Goal: Task Accomplishment & Management: Use online tool/utility

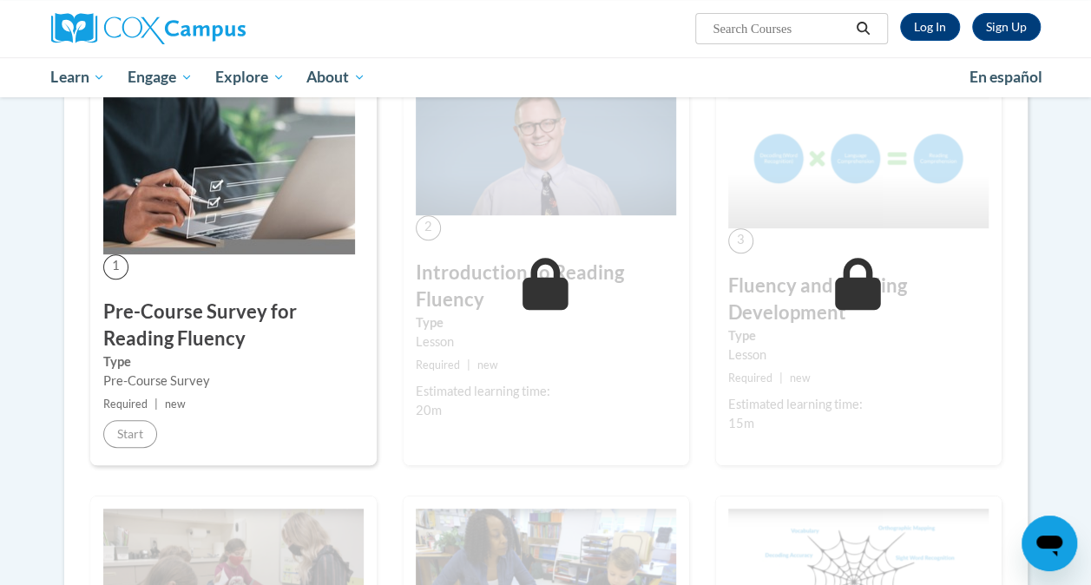
scroll to position [332, 0]
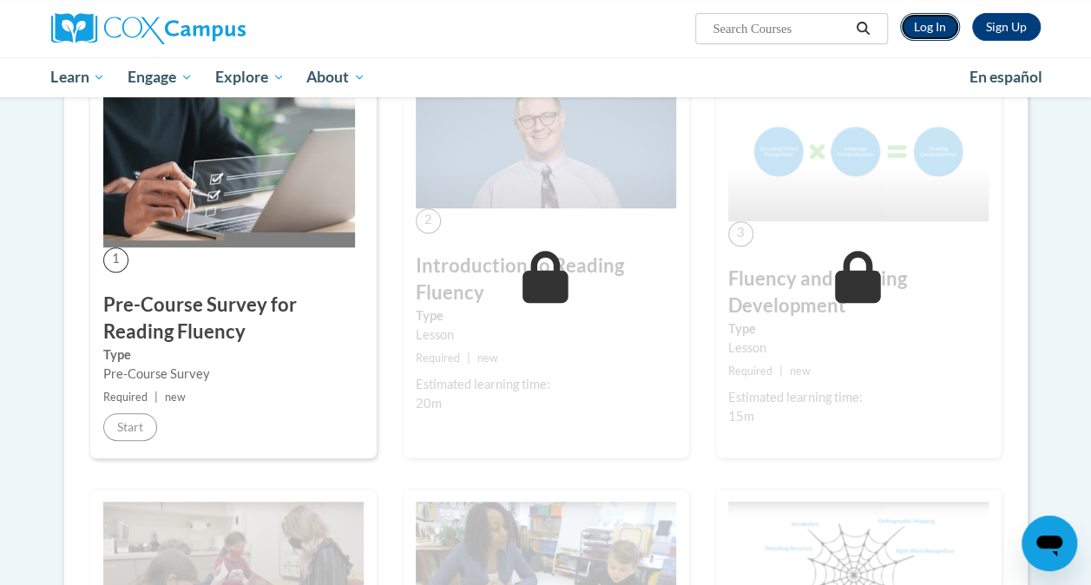
click at [923, 31] on link "Log In" at bounding box center [930, 27] width 60 height 28
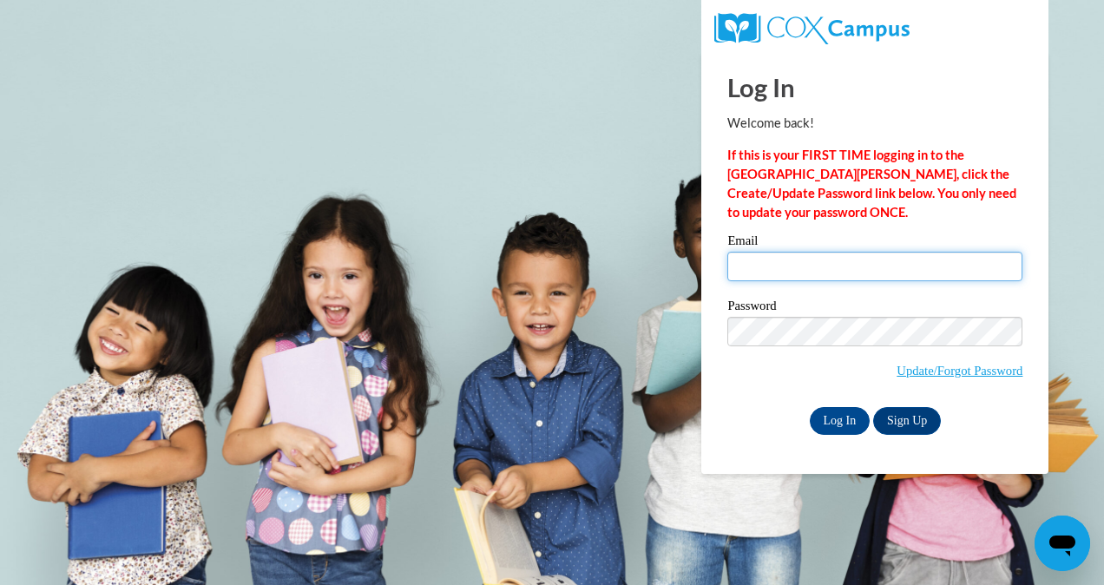
click at [782, 253] on input "Email" at bounding box center [874, 267] width 295 height 30
type input "csmith4@kippatl.org"
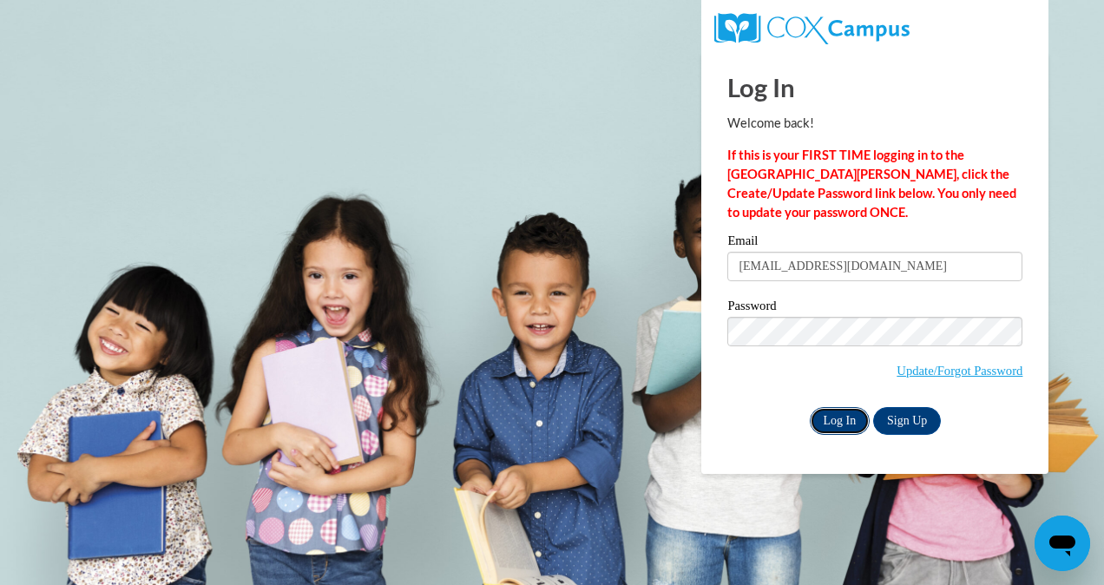
click at [827, 423] on input "Log In" at bounding box center [840, 421] width 61 height 28
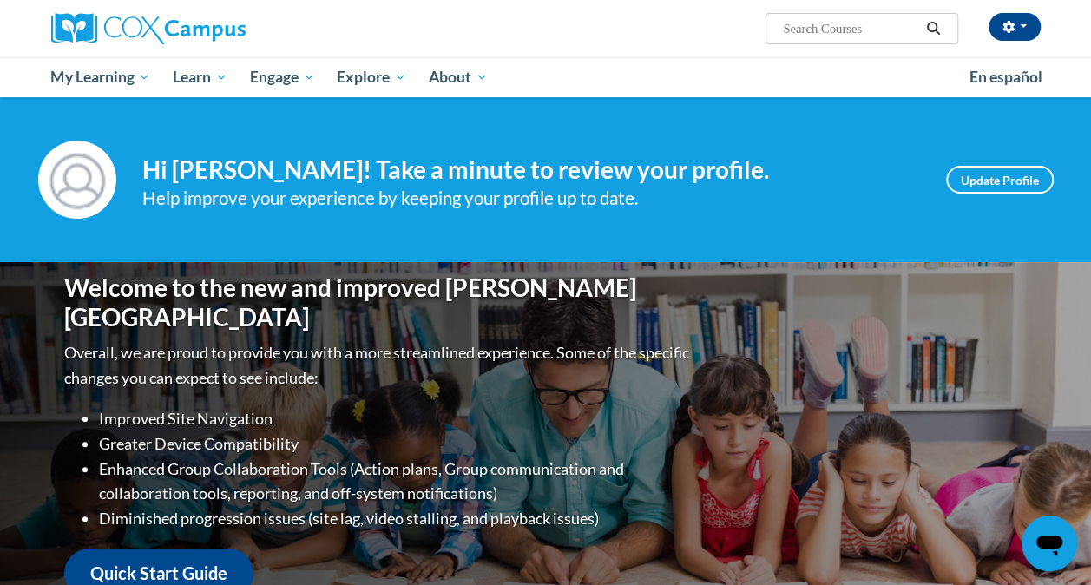
drag, startPoint x: 1101, startPoint y: 105, endPoint x: 1002, endPoint y: 124, distance: 101.6
click at [1002, 124] on div "Your profile Hi Caleah Smith! Take a minute to review your profile. Help improv…" at bounding box center [545, 179] width 1091 height 165
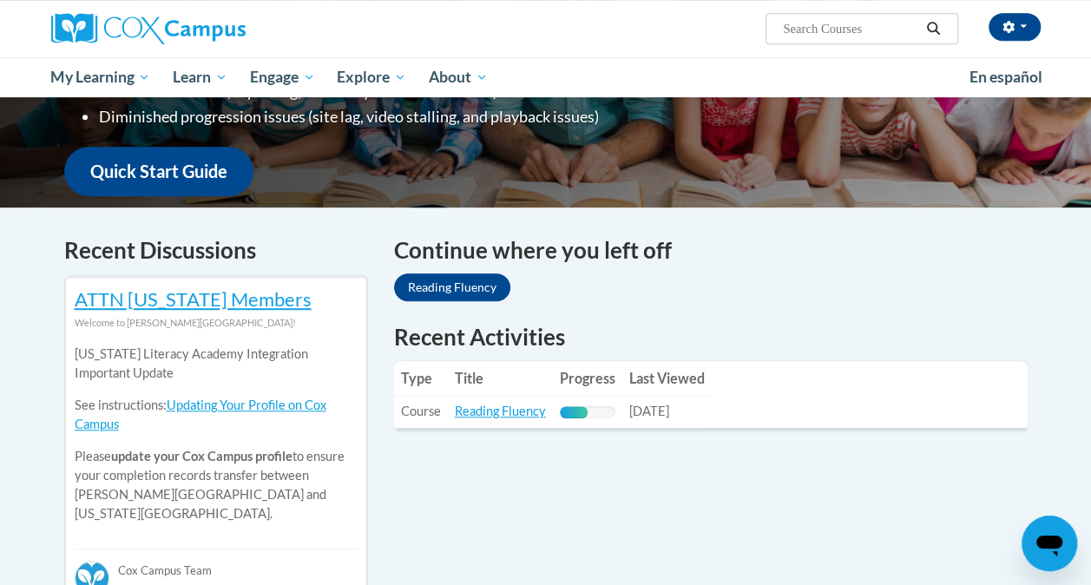
scroll to position [414, 0]
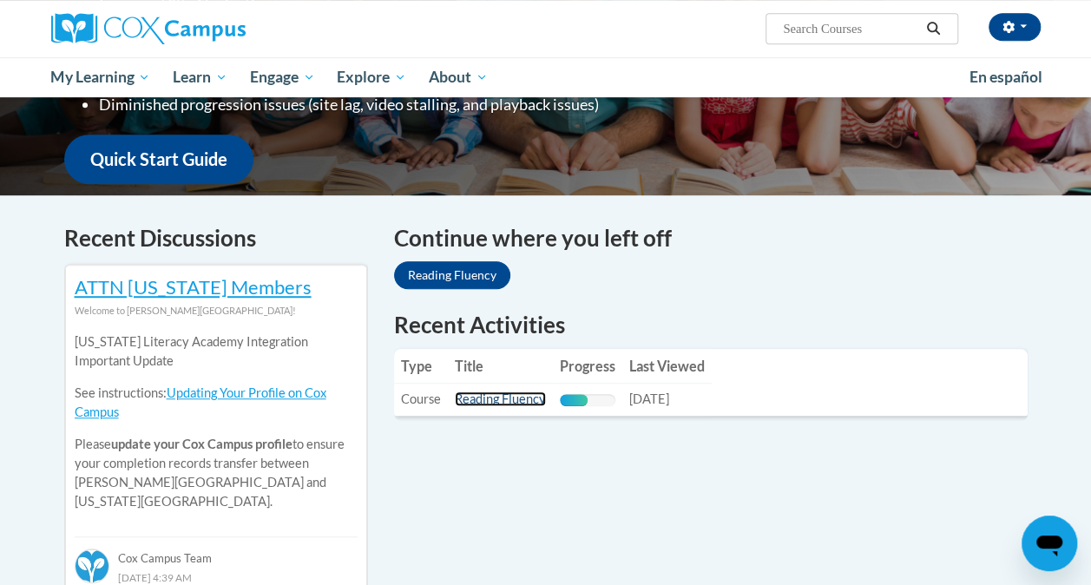
click at [509, 406] on link "Reading Fluency" at bounding box center [500, 398] width 91 height 15
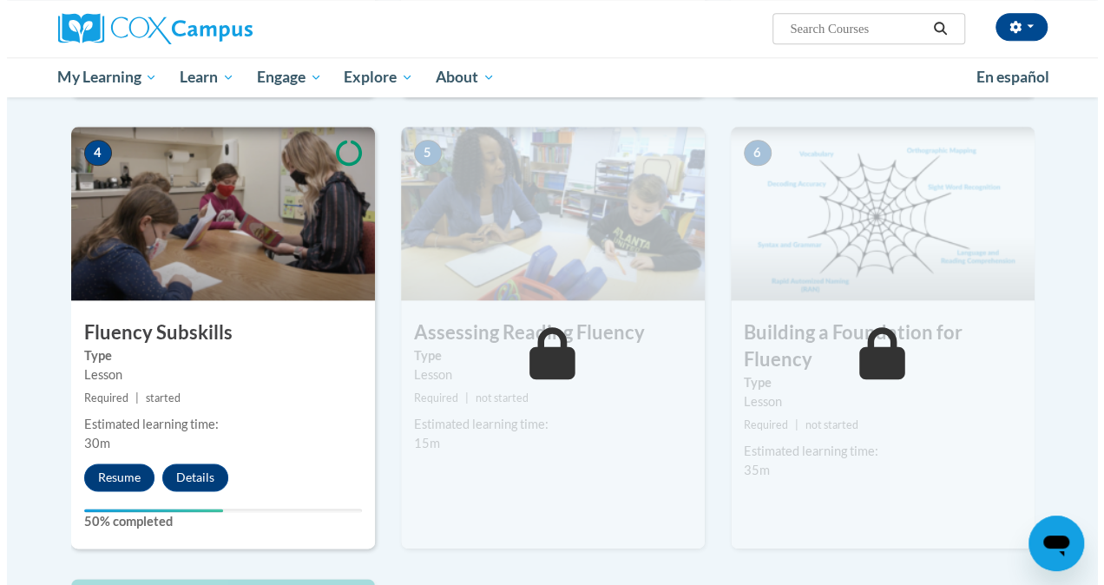
scroll to position [818, 0]
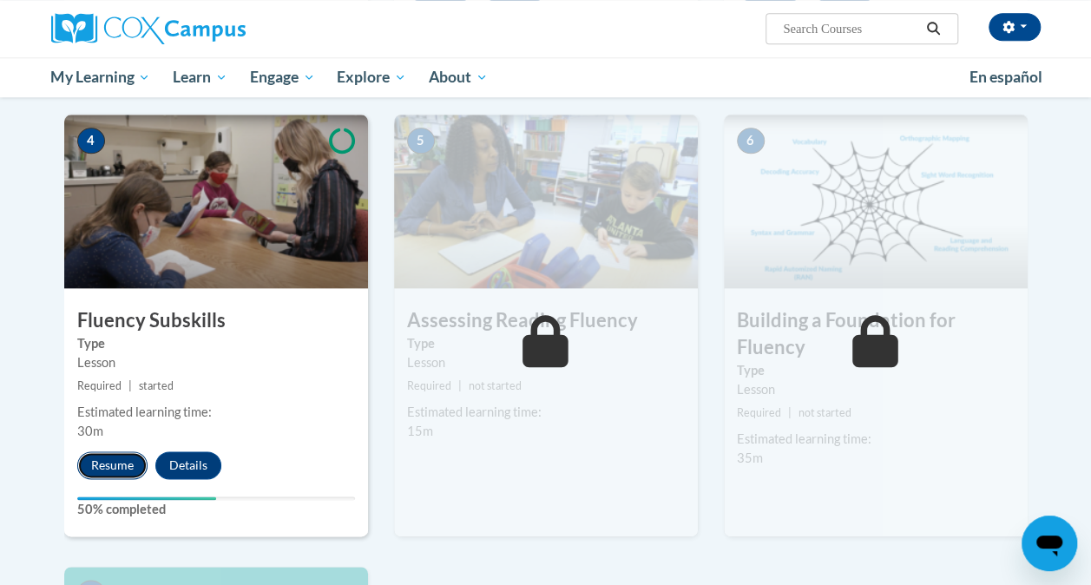
click at [125, 463] on button "Resume" at bounding box center [112, 465] width 70 height 28
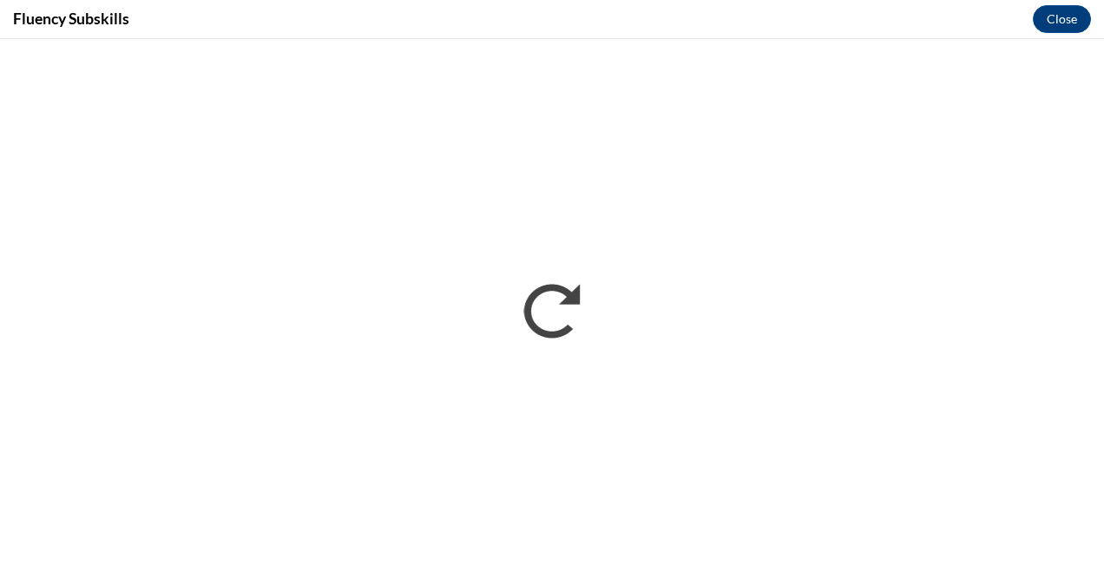
scroll to position [0, 0]
